Goal: Task Accomplishment & Management: Manage account settings

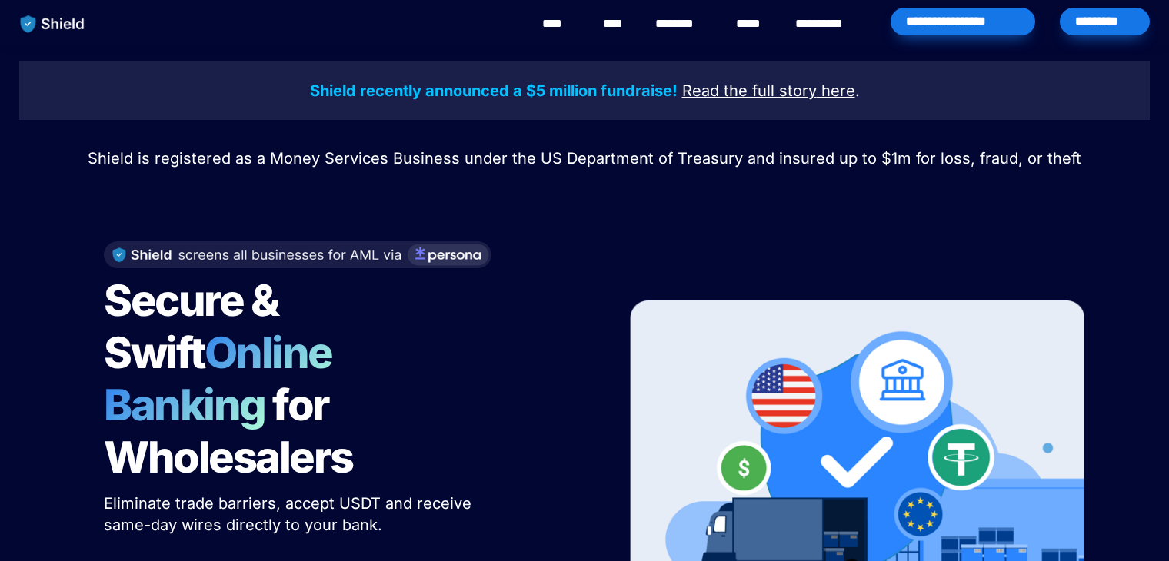
click at [1100, 15] on div "*********" at bounding box center [1105, 22] width 90 height 28
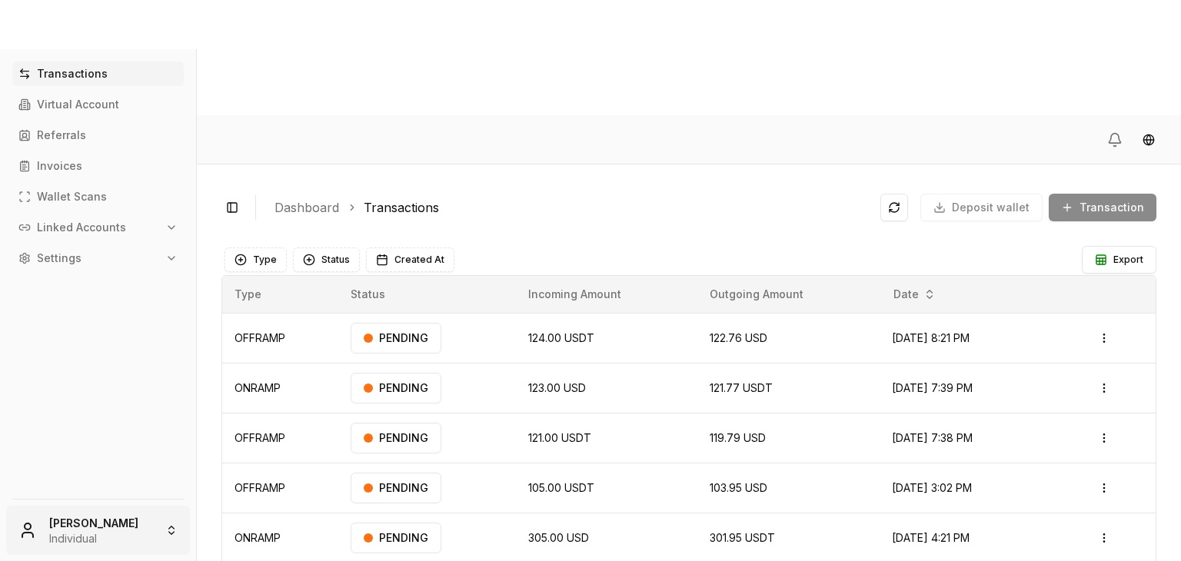
click at [140, 521] on html "Transactions Virtual Account Referrals Invoices Wallet Scans Linked Accounts Se…" at bounding box center [590, 338] width 1181 height 677
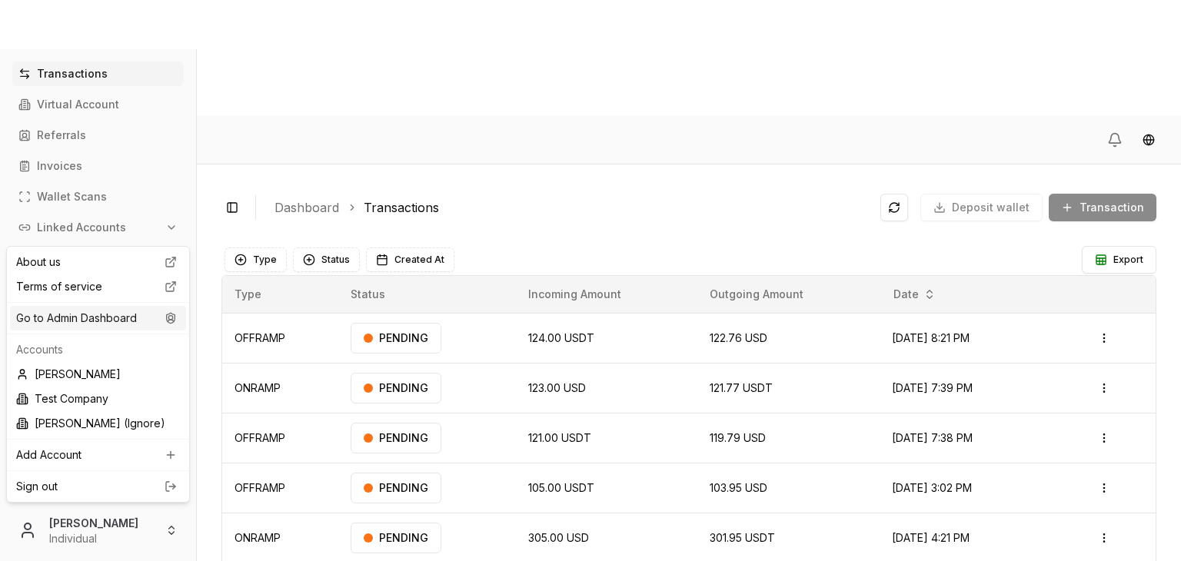
click at [139, 316] on div "Go to Admin Dashboard" at bounding box center [98, 318] width 176 height 25
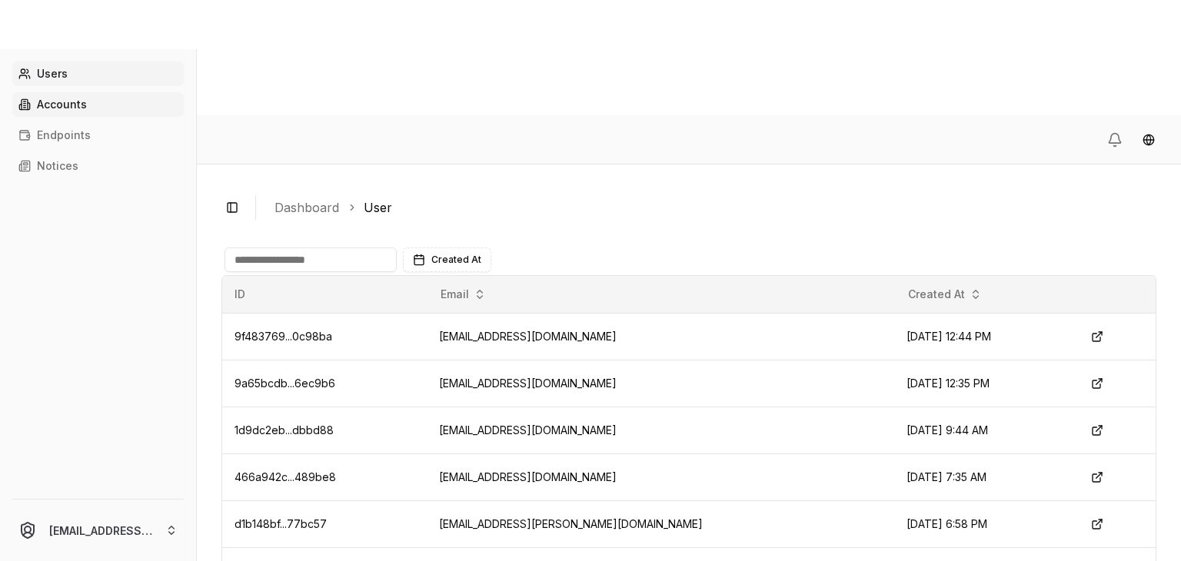
click at [74, 97] on link "Accounts" at bounding box center [98, 104] width 172 height 25
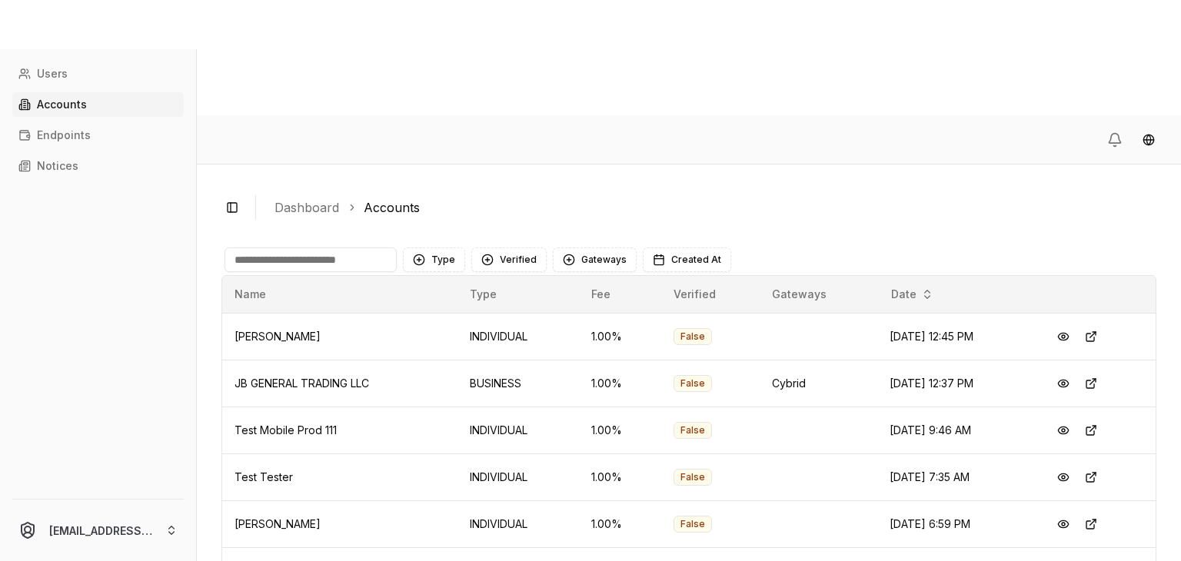
click at [301, 248] on input at bounding box center [311, 260] width 172 height 25
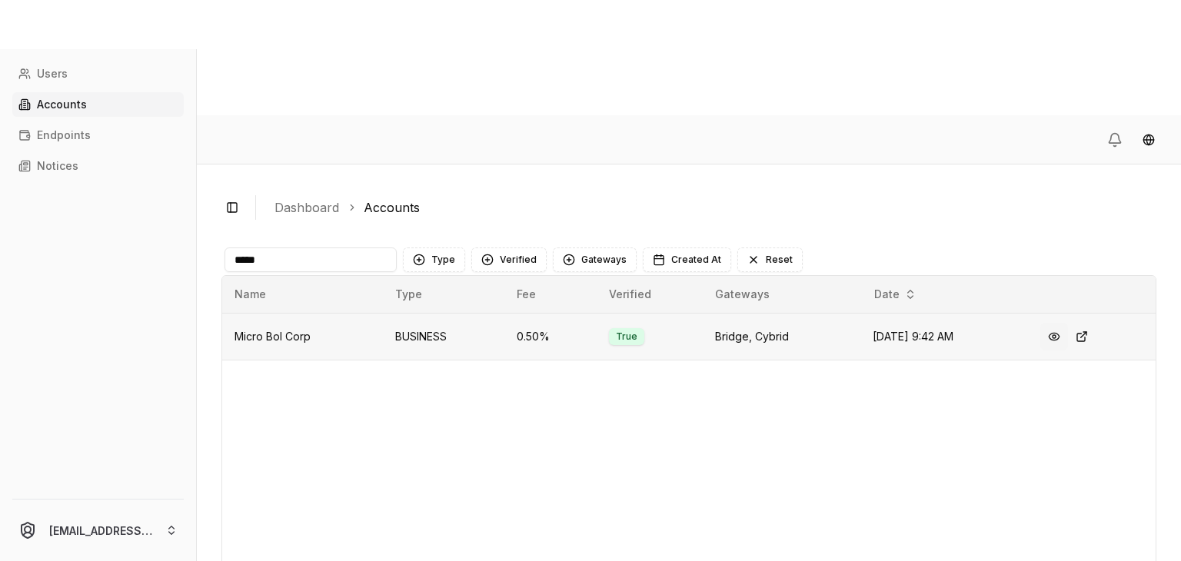
type input "*****"
click at [1061, 323] on button at bounding box center [1055, 337] width 28 height 28
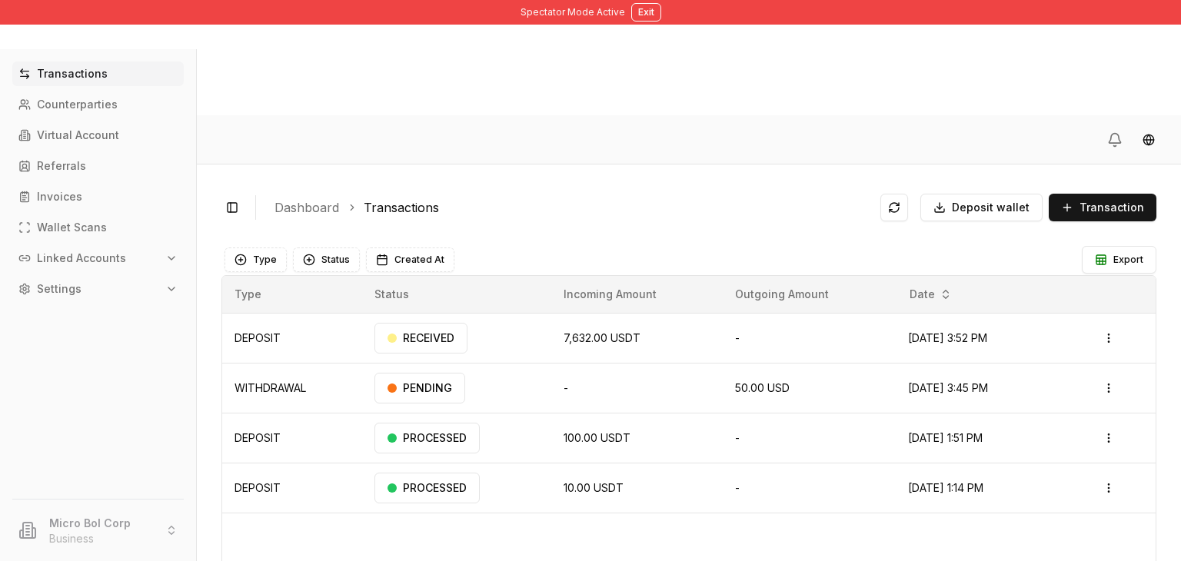
click at [80, 253] on p "Linked Accounts" at bounding box center [81, 258] width 89 height 11
click at [77, 314] on p "Bank Accounts" at bounding box center [78, 312] width 80 height 11
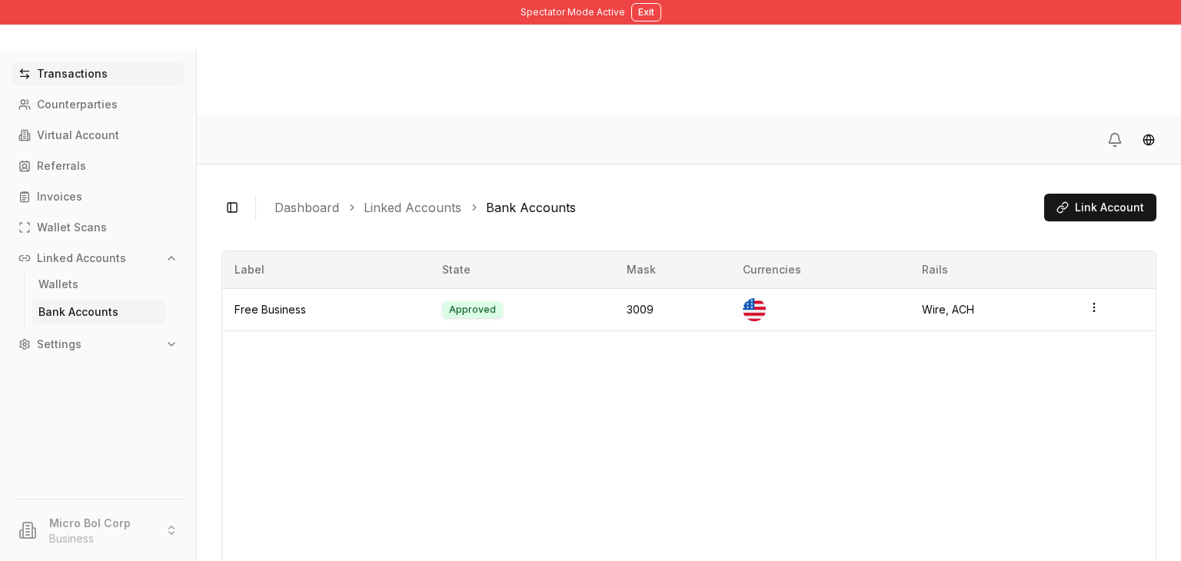
click at [81, 76] on p "Transactions" at bounding box center [72, 73] width 71 height 11
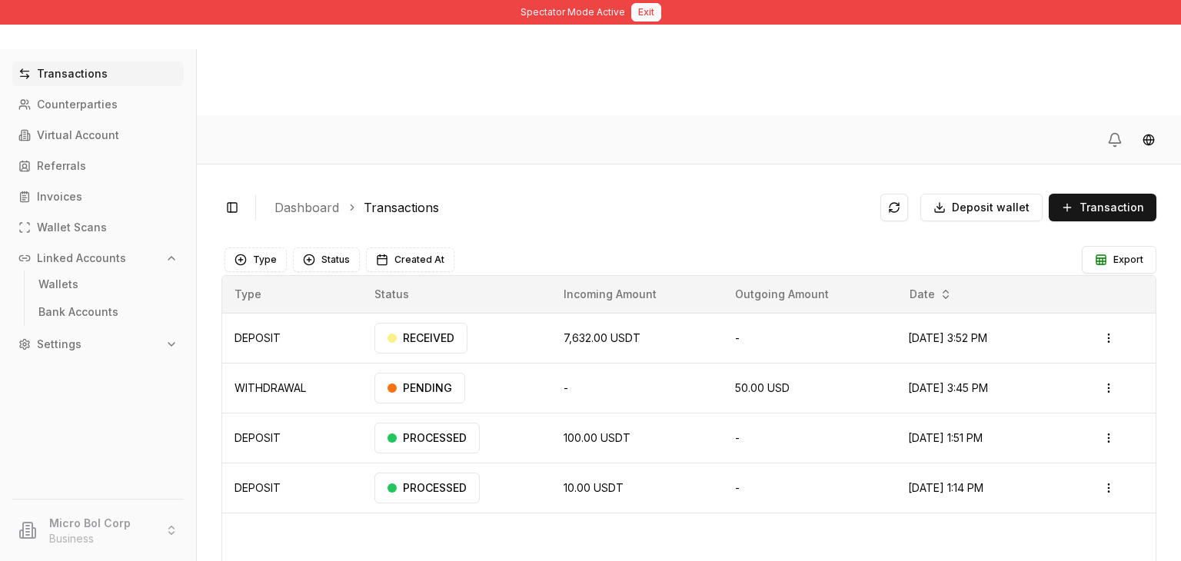
click at [636, 13] on button "Exit" at bounding box center [646, 12] width 30 height 18
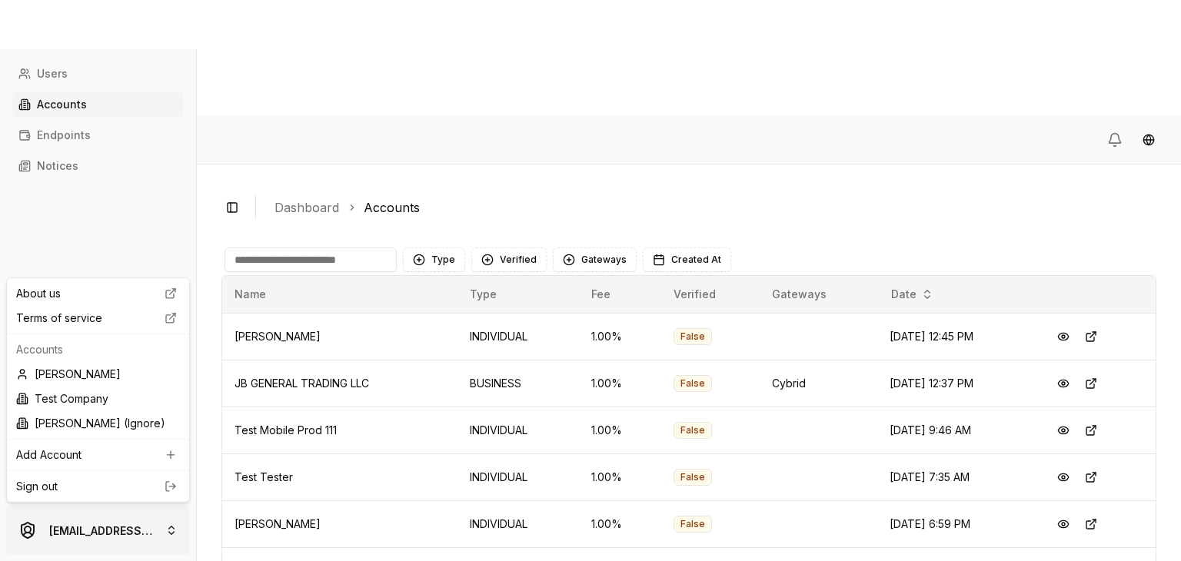
click at [112, 544] on html "Users Accounts Endpoints Notices brandonalcocertest@gmail.com Toggle Sidebar Da…" at bounding box center [590, 338] width 1181 height 677
click at [105, 365] on div "Brandon Alcocer" at bounding box center [98, 374] width 176 height 25
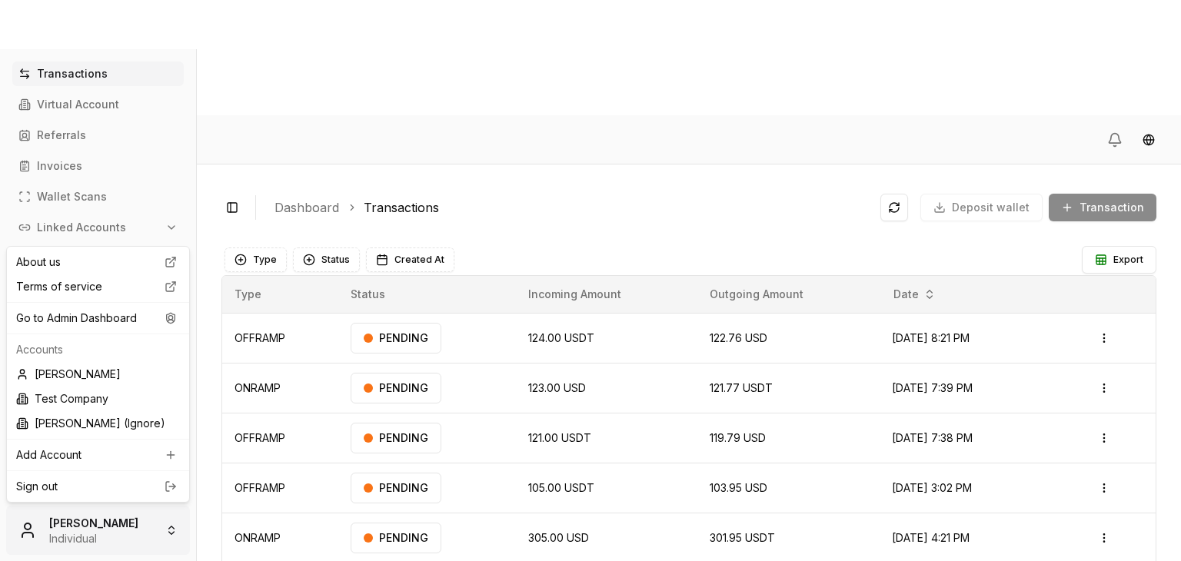
click at [96, 535] on html "Transactions Virtual Account Referrals Invoices Wallet Scans Linked Accounts Se…" at bounding box center [590, 338] width 1181 height 677
click at [75, 486] on link "Sign out" at bounding box center [98, 486] width 164 height 15
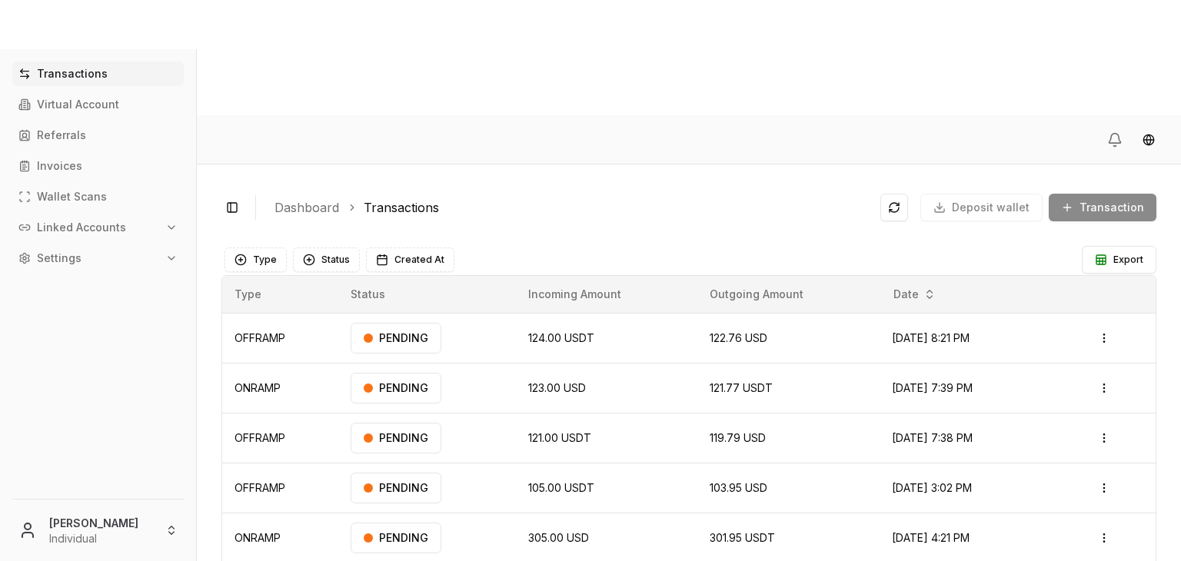
click at [494, 248] on div "Type Status Created At" at bounding box center [652, 260] width 854 height 25
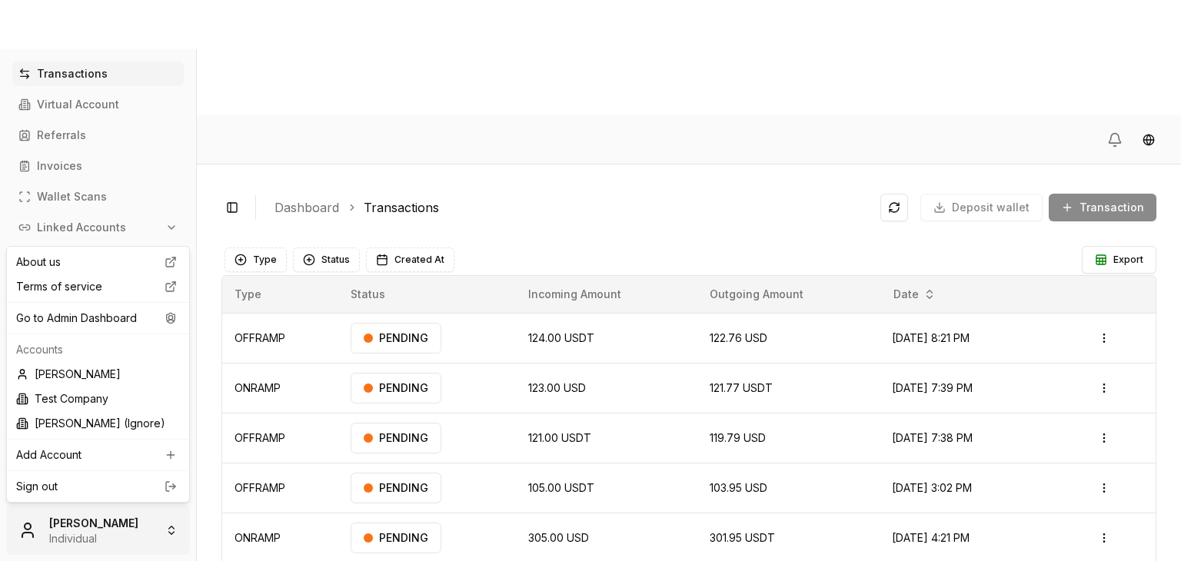
click at [102, 538] on html "Transactions Virtual Account Referrals Invoices Wallet Scans Linked Accounts Se…" at bounding box center [590, 338] width 1181 height 677
click at [120, 324] on div "Go to Admin Dashboard" at bounding box center [98, 318] width 176 height 25
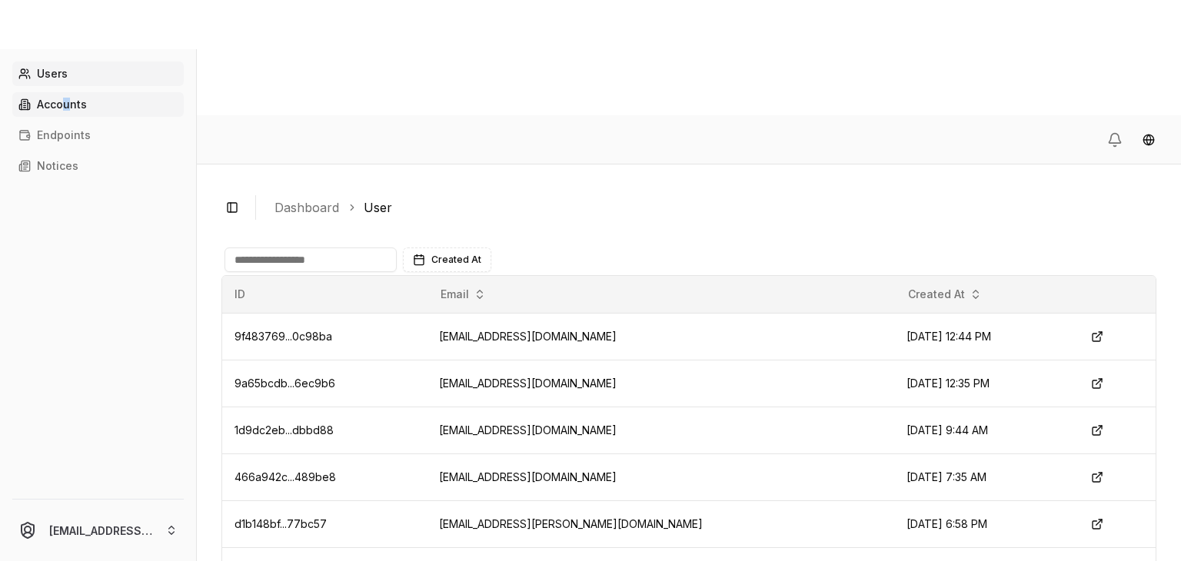
drag, startPoint x: 66, startPoint y: 117, endPoint x: 67, endPoint y: 105, distance: 11.6
click at [67, 105] on div "Users Accounts Endpoints Notices" at bounding box center [98, 271] width 196 height 419
click at [67, 105] on p "Accounts" at bounding box center [62, 104] width 50 height 11
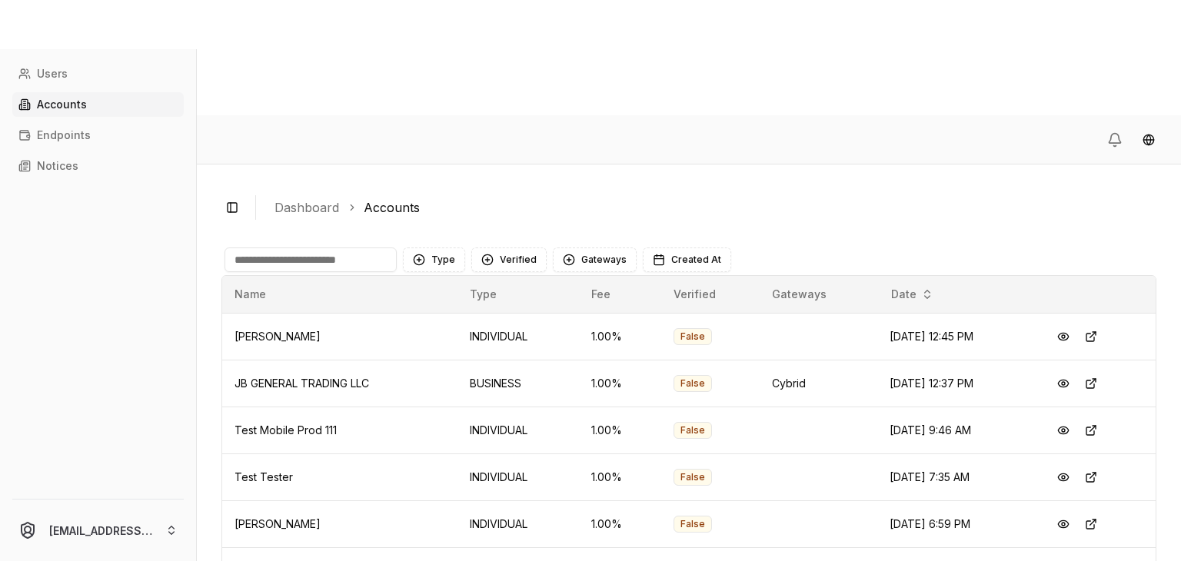
click at [320, 248] on input at bounding box center [311, 260] width 172 height 25
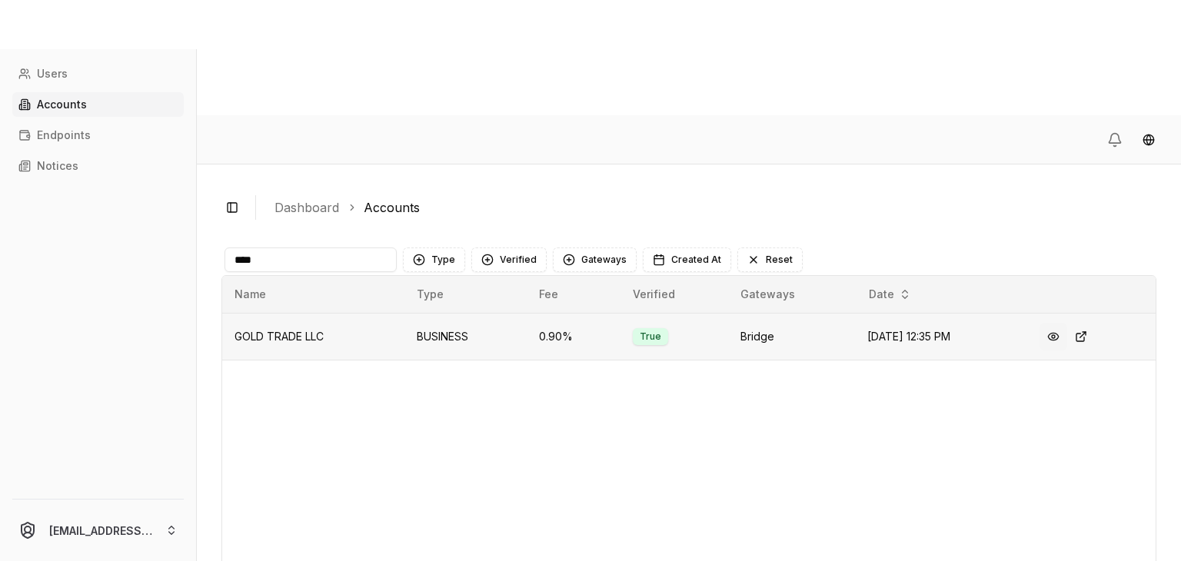
type input "****"
click at [1060, 323] on button at bounding box center [1054, 337] width 28 height 28
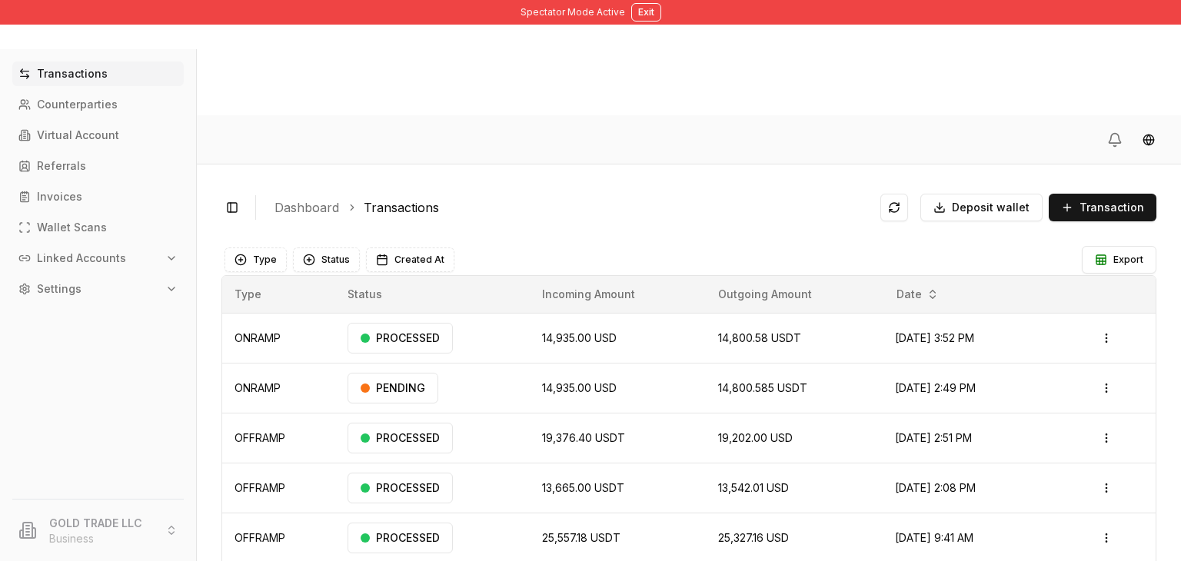
click at [96, 261] on p "Linked Accounts" at bounding box center [81, 258] width 89 height 11
click at [85, 287] on link "Wallets" at bounding box center [99, 284] width 134 height 25
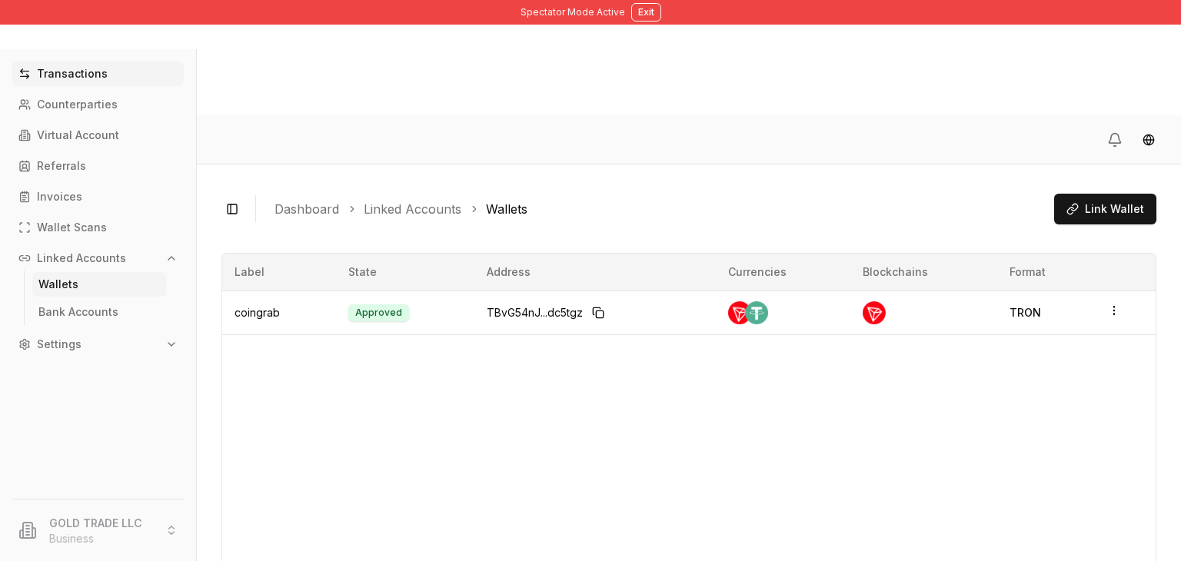
click at [86, 75] on p "Transactions" at bounding box center [72, 73] width 71 height 11
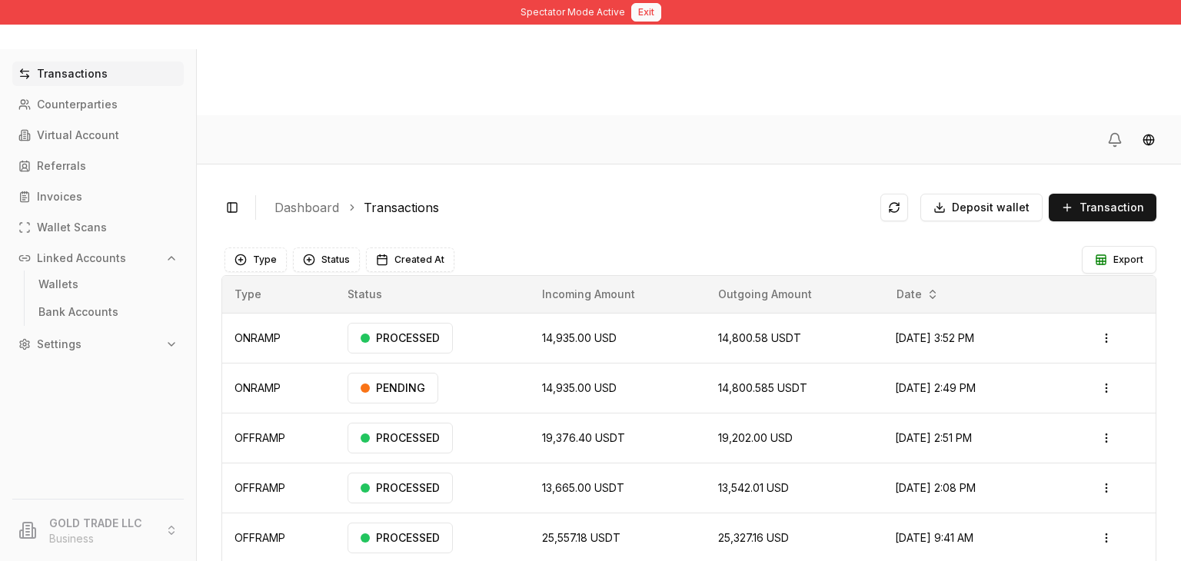
click at [635, 13] on button "Exit" at bounding box center [646, 12] width 30 height 18
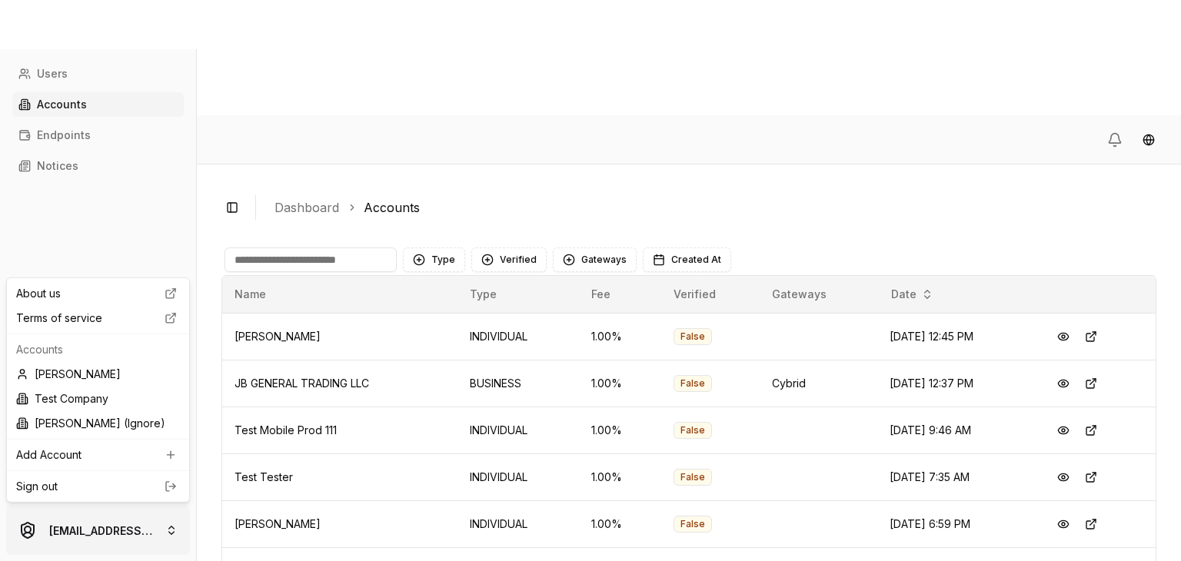
click at [128, 525] on html "Users Accounts Endpoints Notices brandonalcocertest@gmail.com Toggle Sidebar Da…" at bounding box center [590, 338] width 1181 height 677
click at [115, 370] on div "Brandon Alcocer" at bounding box center [98, 374] width 176 height 25
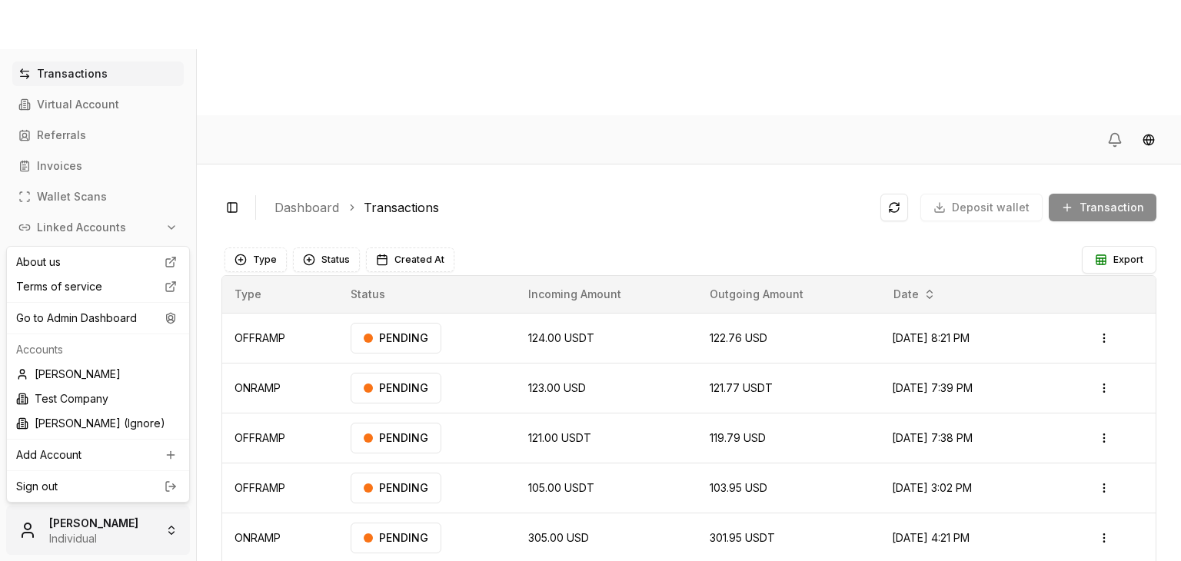
click at [59, 527] on html "Transactions Virtual Account Referrals Invoices Wallet Scans Linked Accounts Se…" at bounding box center [590, 338] width 1181 height 677
click at [135, 479] on link "Sign out" at bounding box center [98, 486] width 164 height 15
